Goal: Information Seeking & Learning: Learn about a topic

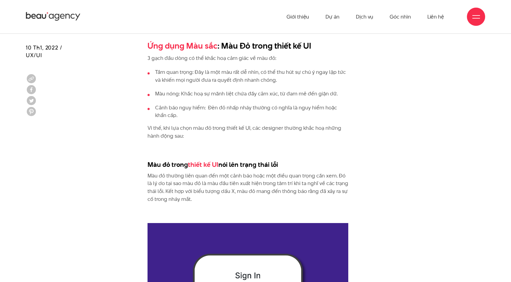
scroll to position [590, 0]
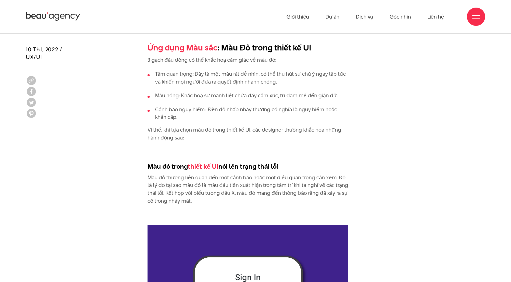
click at [149, 166] on h3 "Màu đỏ trong thiết kế UI nói lên trạng thái lỗi" at bounding box center [247, 166] width 201 height 9
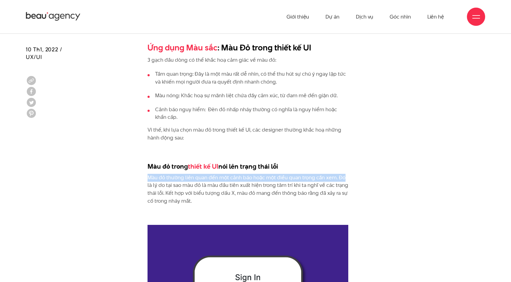
drag, startPoint x: 149, startPoint y: 178, endPoint x: 347, endPoint y: 180, distance: 198.6
click at [347, 180] on p "Màu đỏ thường liên quan đến một cảnh báo hoặc một điều quan trọng cần xem. Đó l…" at bounding box center [247, 189] width 201 height 31
copy p "Màu đỏ thường liên quan đến một cảnh báo hoặc một điều quan trọng cần xem. Đó"
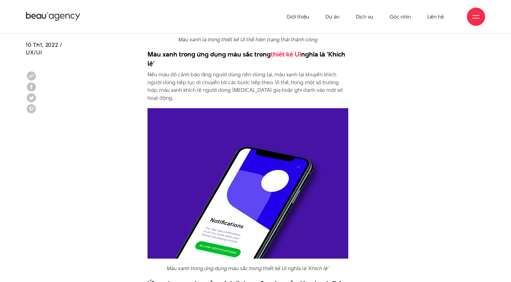
scroll to position [1727, 0]
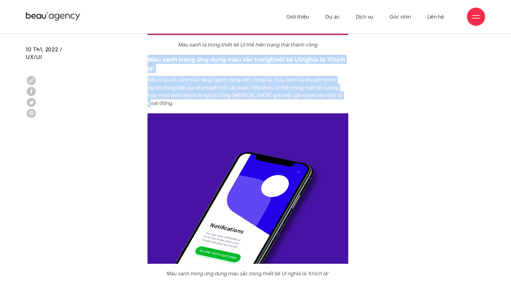
drag, startPoint x: 148, startPoint y: 59, endPoint x: 334, endPoint y: 97, distance: 189.9
click at [334, 97] on div "Ứng dụng Màu sắc : Màu Đỏ trong thiết kế UI 3 gạch đầu dòng có thể khắc hoạ cảm…" at bounding box center [247, 35] width 201 height 2260
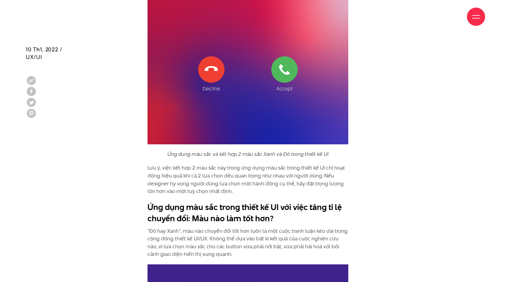
click at [319, 164] on p "Lưu ý, việc kết hợp 2 màu sắc này trong ứng dụng màu sắc trong thiết kế UI chỉ …" at bounding box center [247, 179] width 201 height 31
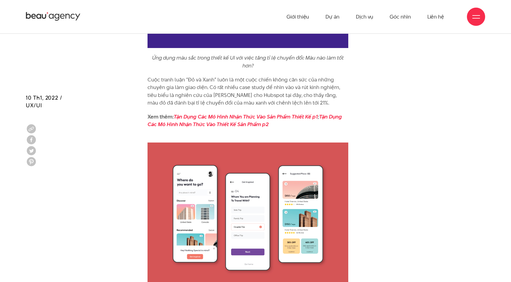
scroll to position [2313, 0]
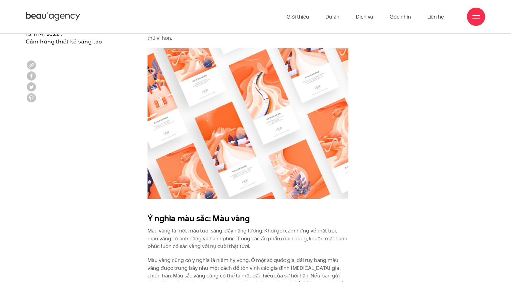
scroll to position [1025, 0]
